Goal: Information Seeking & Learning: Learn about a topic

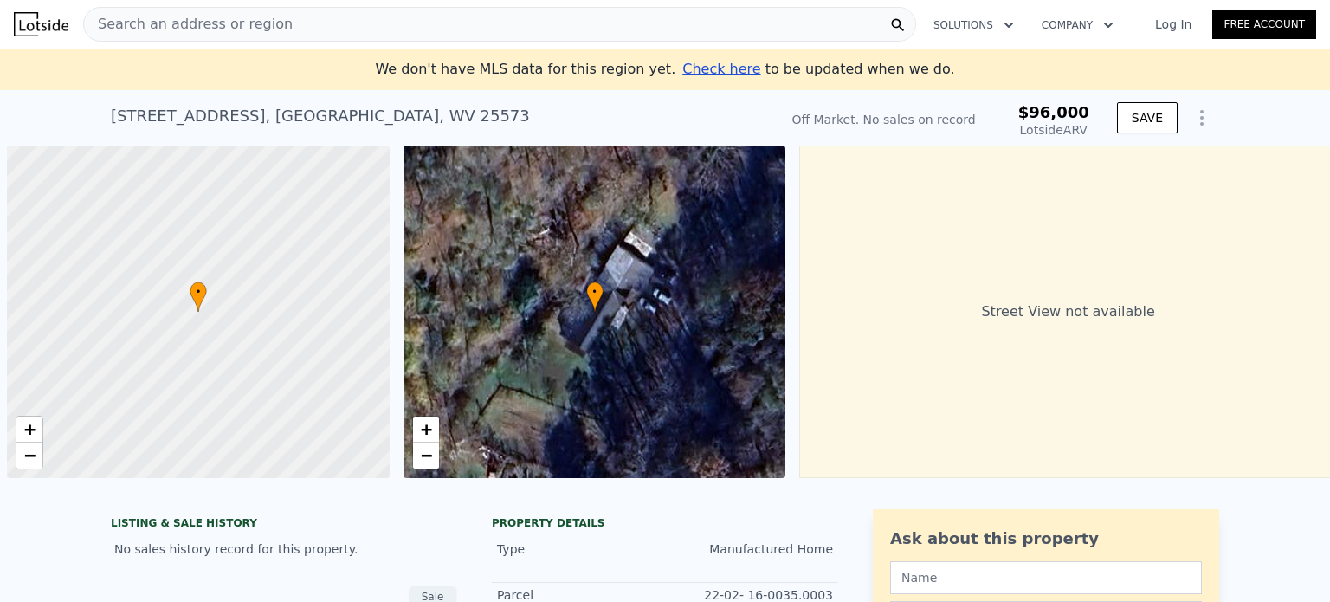
scroll to position [0, 7]
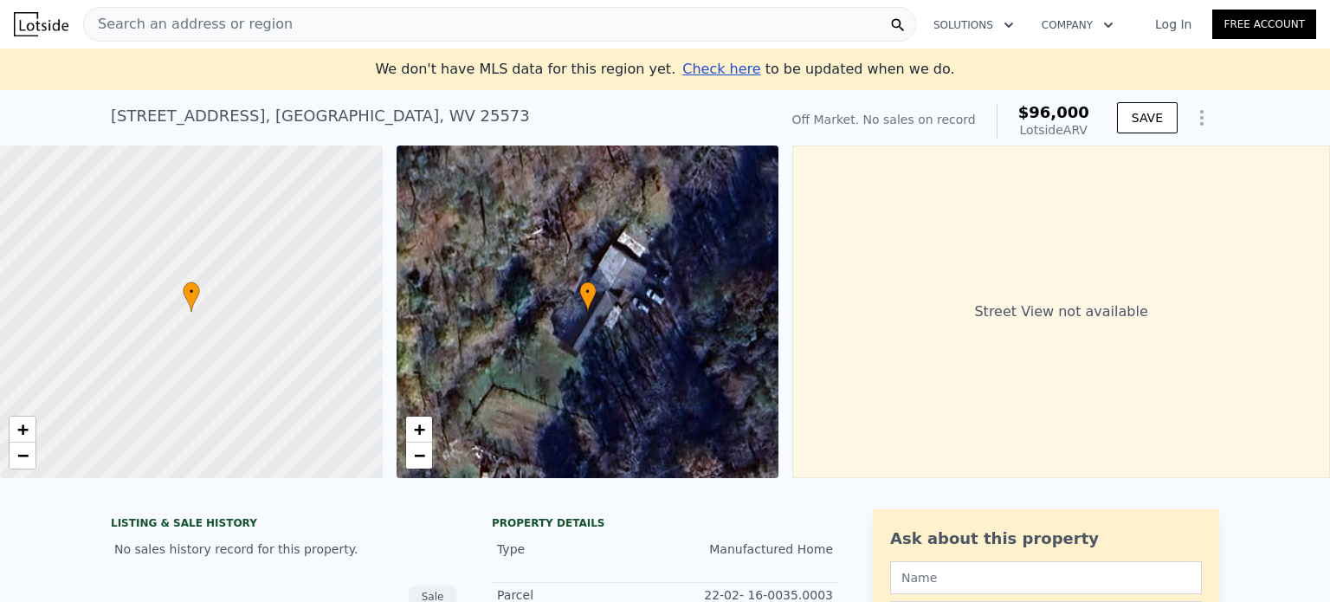
click at [291, 23] on div "Search an address or region" at bounding box center [499, 24] width 833 height 35
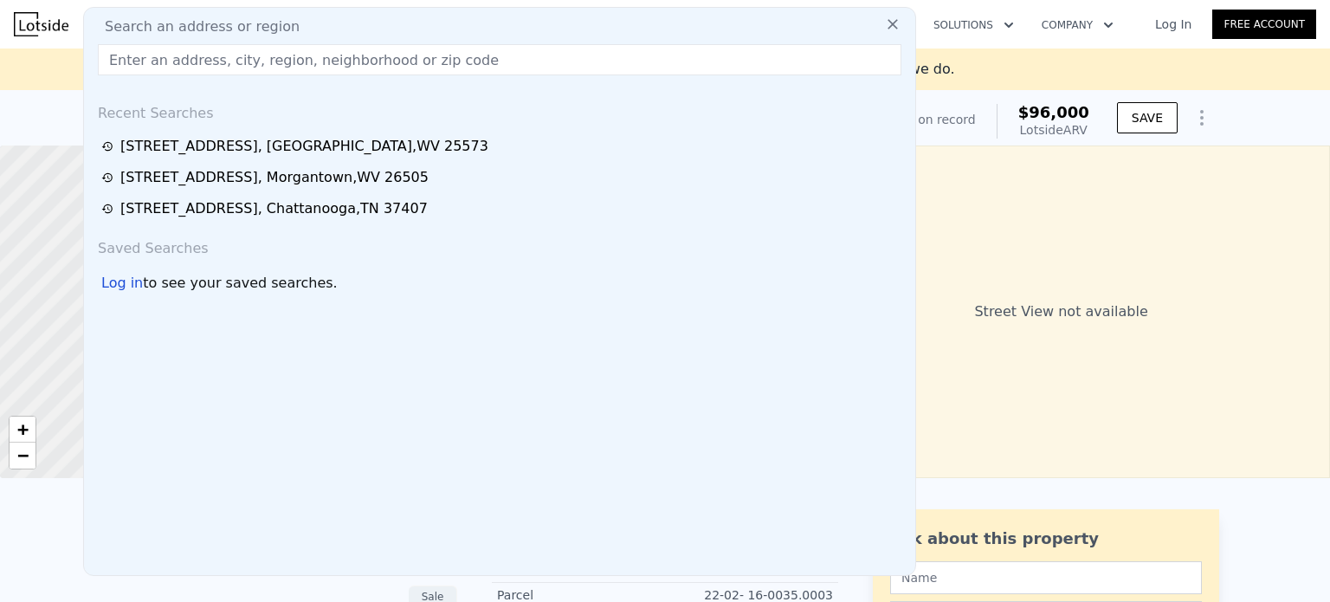
type input "[STREET_ADDRESS]"
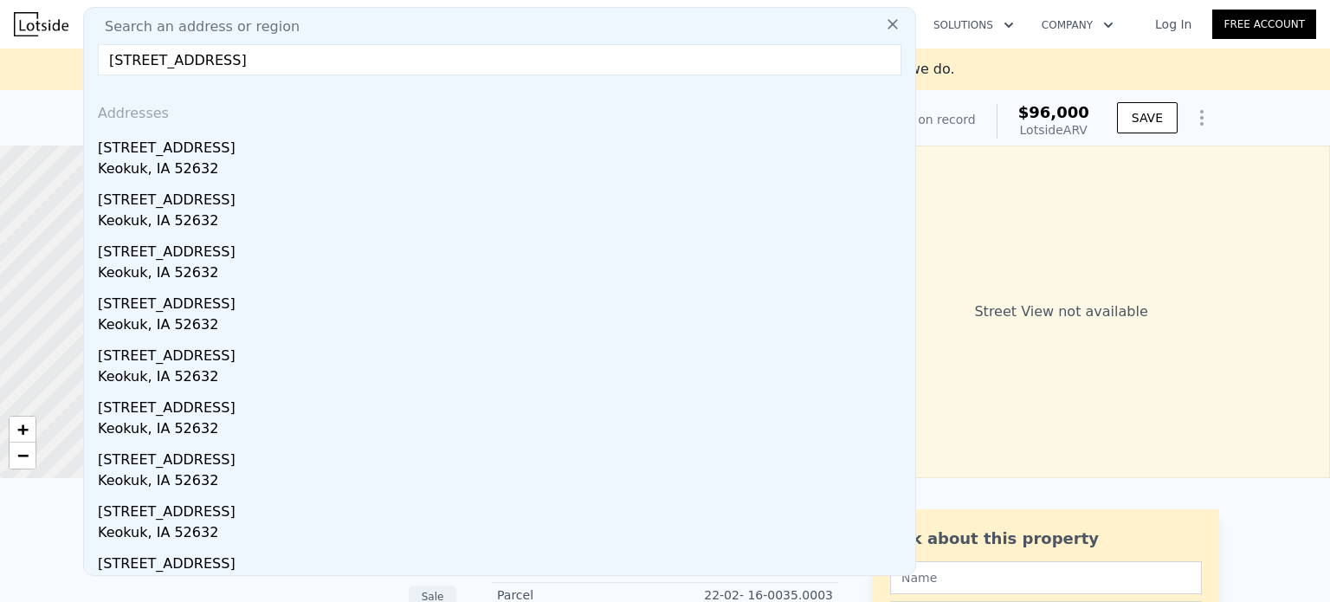
click at [1184, 23] on link "Log In" at bounding box center [1173, 24] width 78 height 17
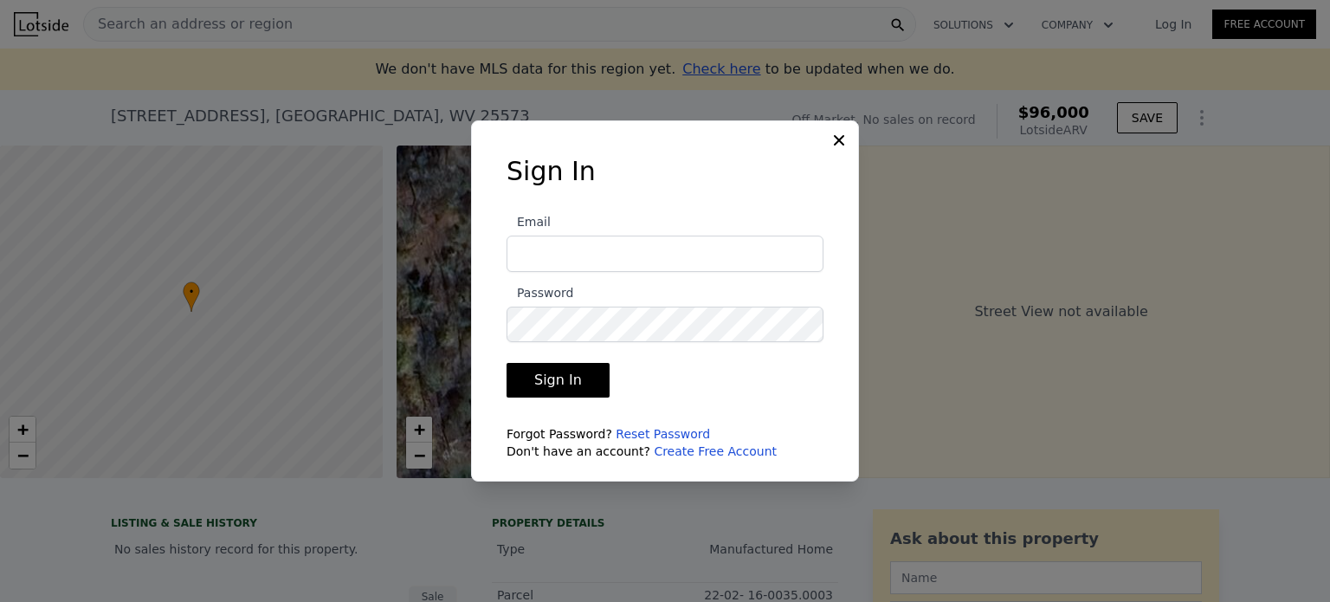
click at [594, 252] on input "Email" at bounding box center [664, 253] width 317 height 36
type input "[EMAIL_ADDRESS][DOMAIN_NAME]"
click at [843, 142] on icon at bounding box center [838, 140] width 17 height 17
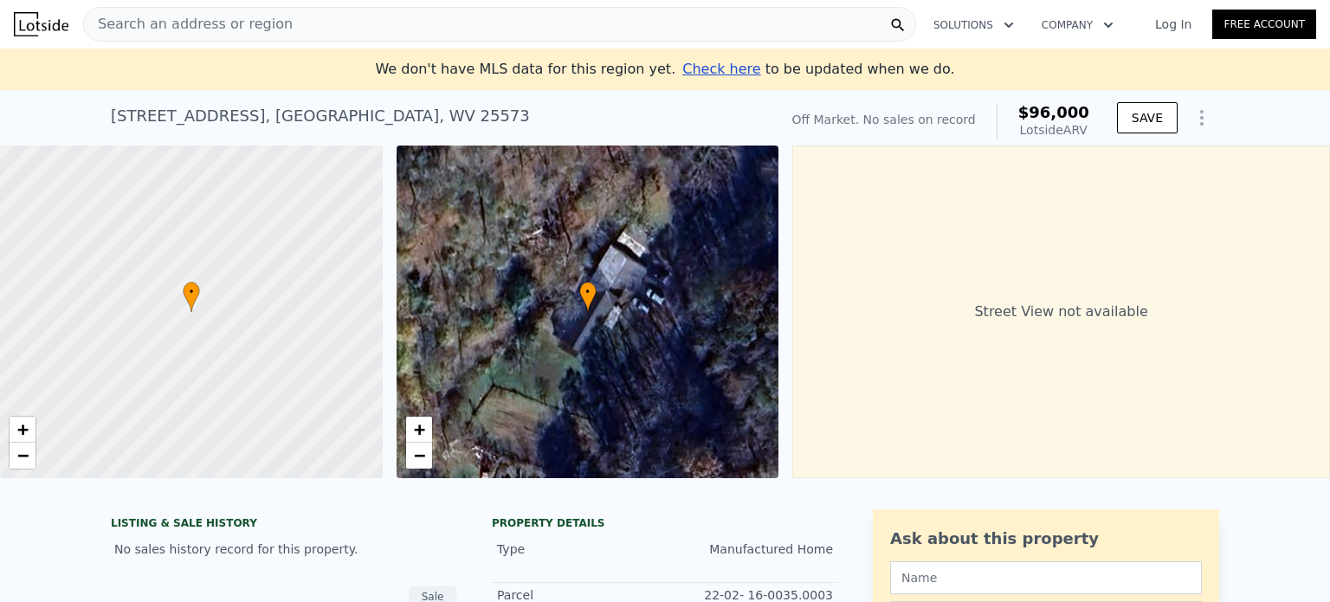
click at [1032, 274] on div "Street View not available" at bounding box center [1061, 311] width 538 height 332
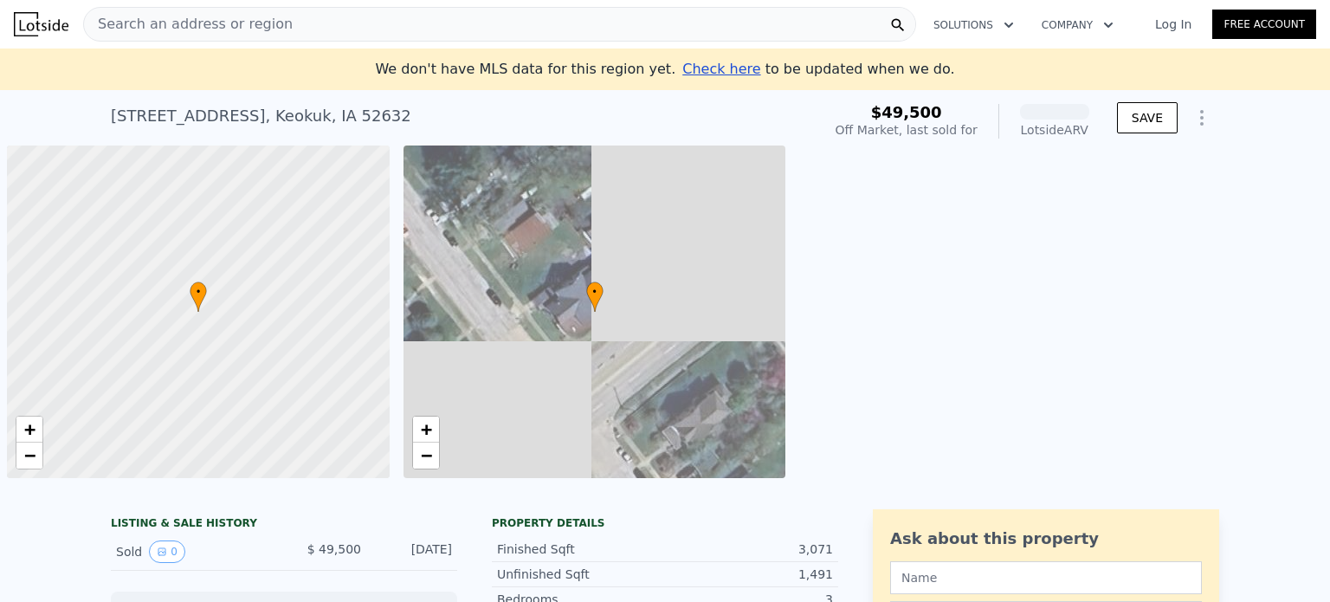
scroll to position [0, 7]
